Goal: Find specific page/section

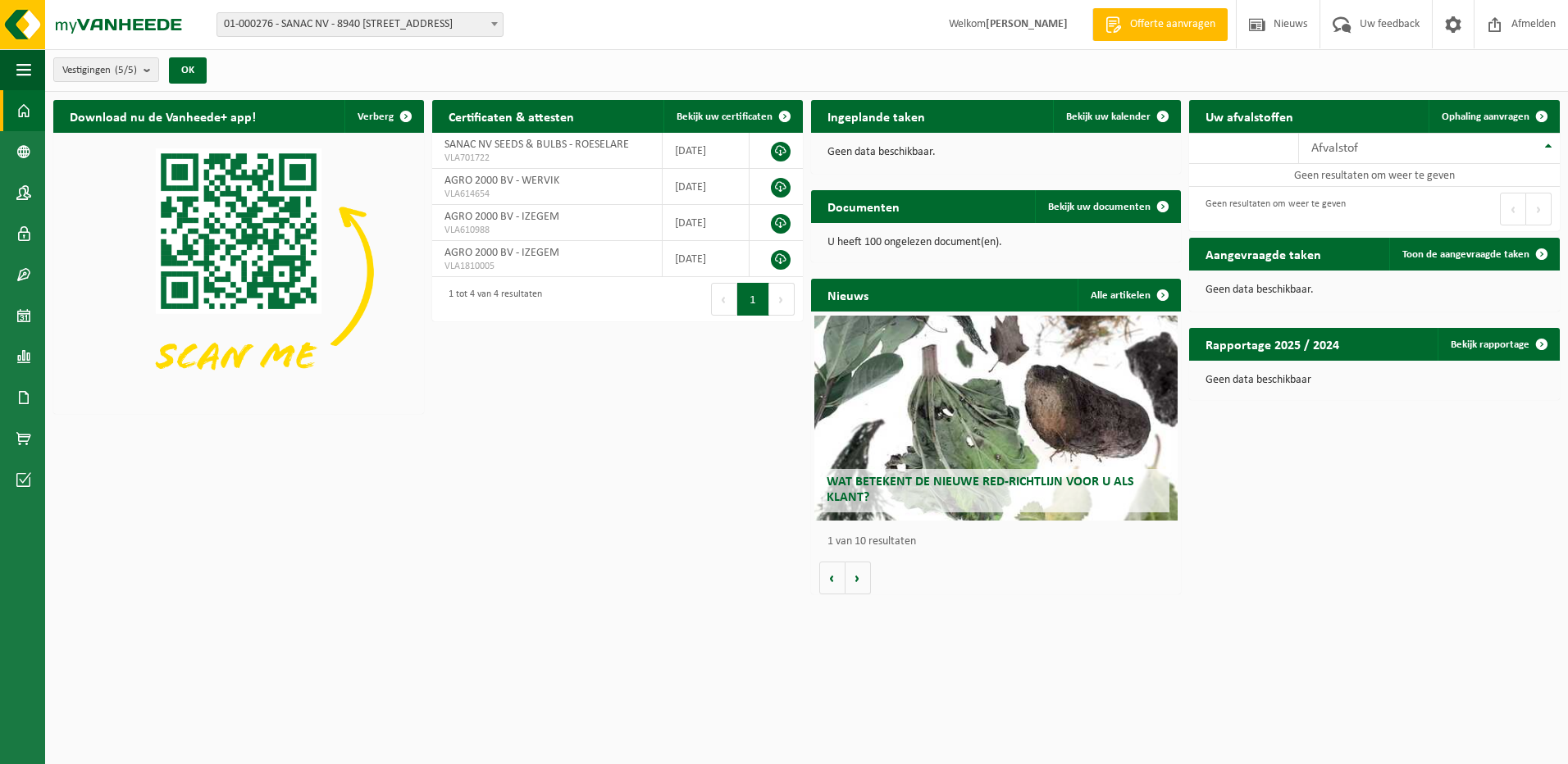
click at [483, 13] on span "01-000276 - SANAC NV - 8940 [STREET_ADDRESS]" at bounding box center [360, 24] width 285 height 23
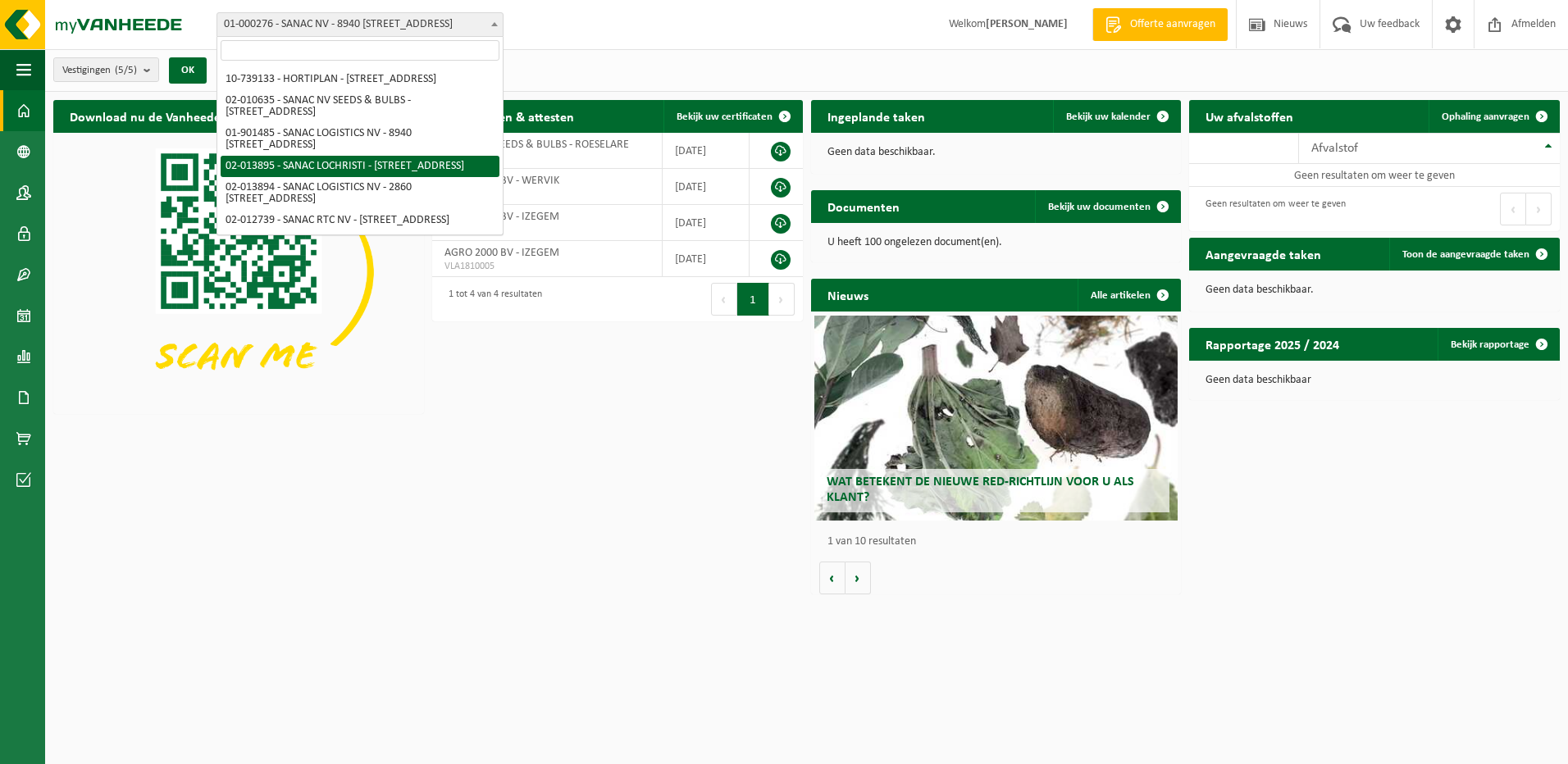
scroll to position [132, 0]
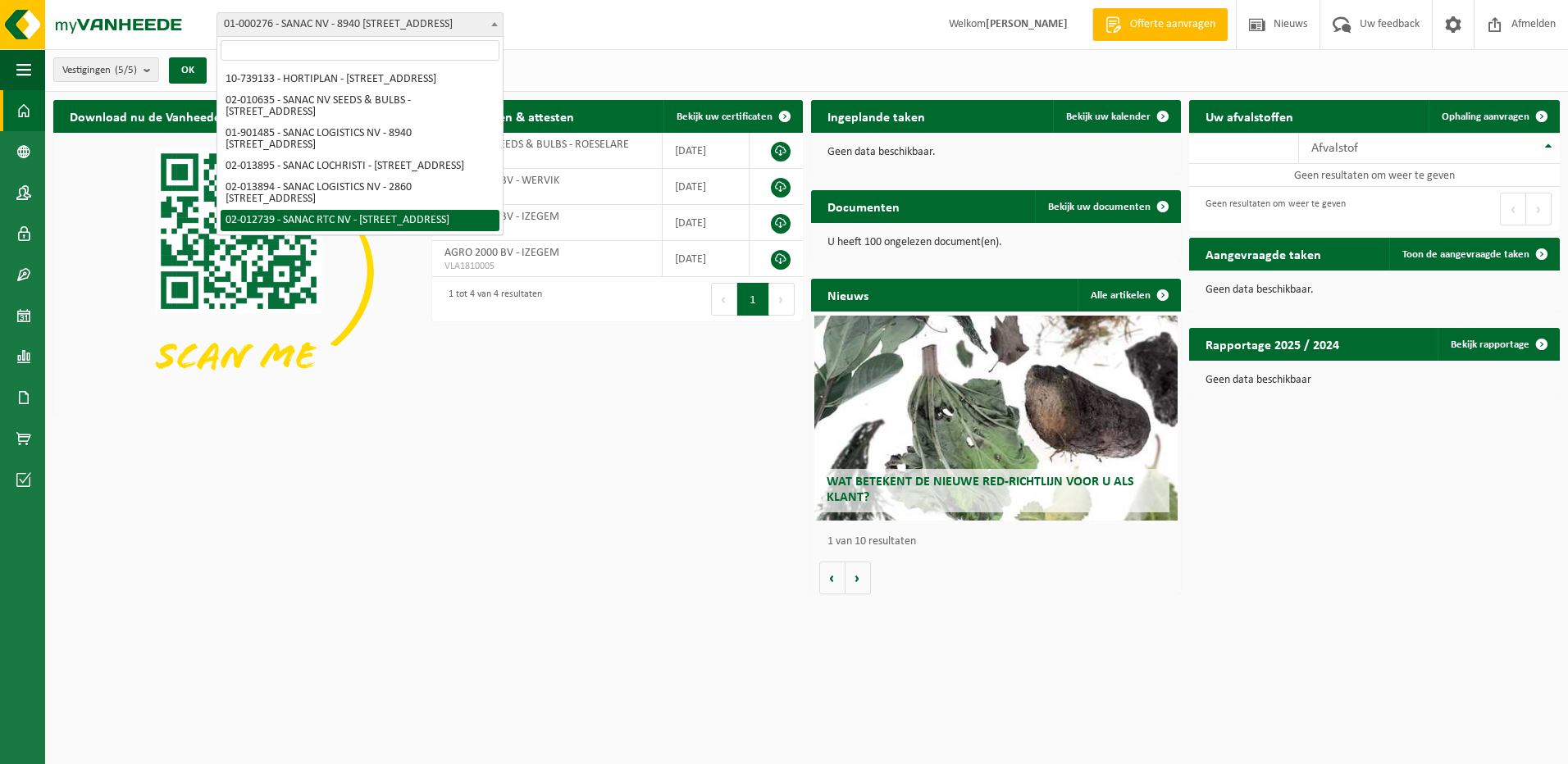
select select "5367"
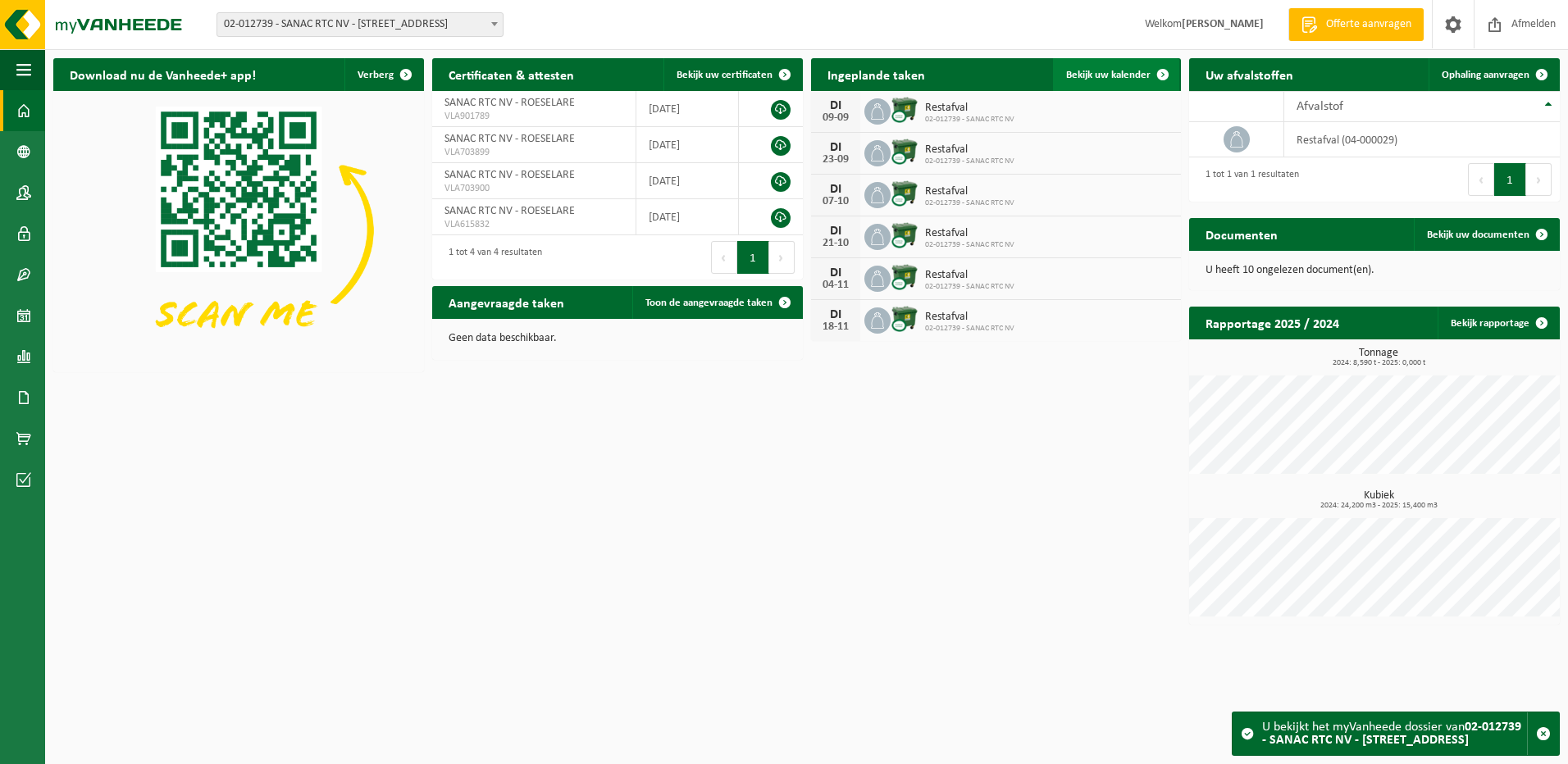
click at [1103, 75] on span "Bekijk uw kalender" at bounding box center [1108, 75] width 84 height 11
